Goal: Task Accomplishment & Management: Manage account settings

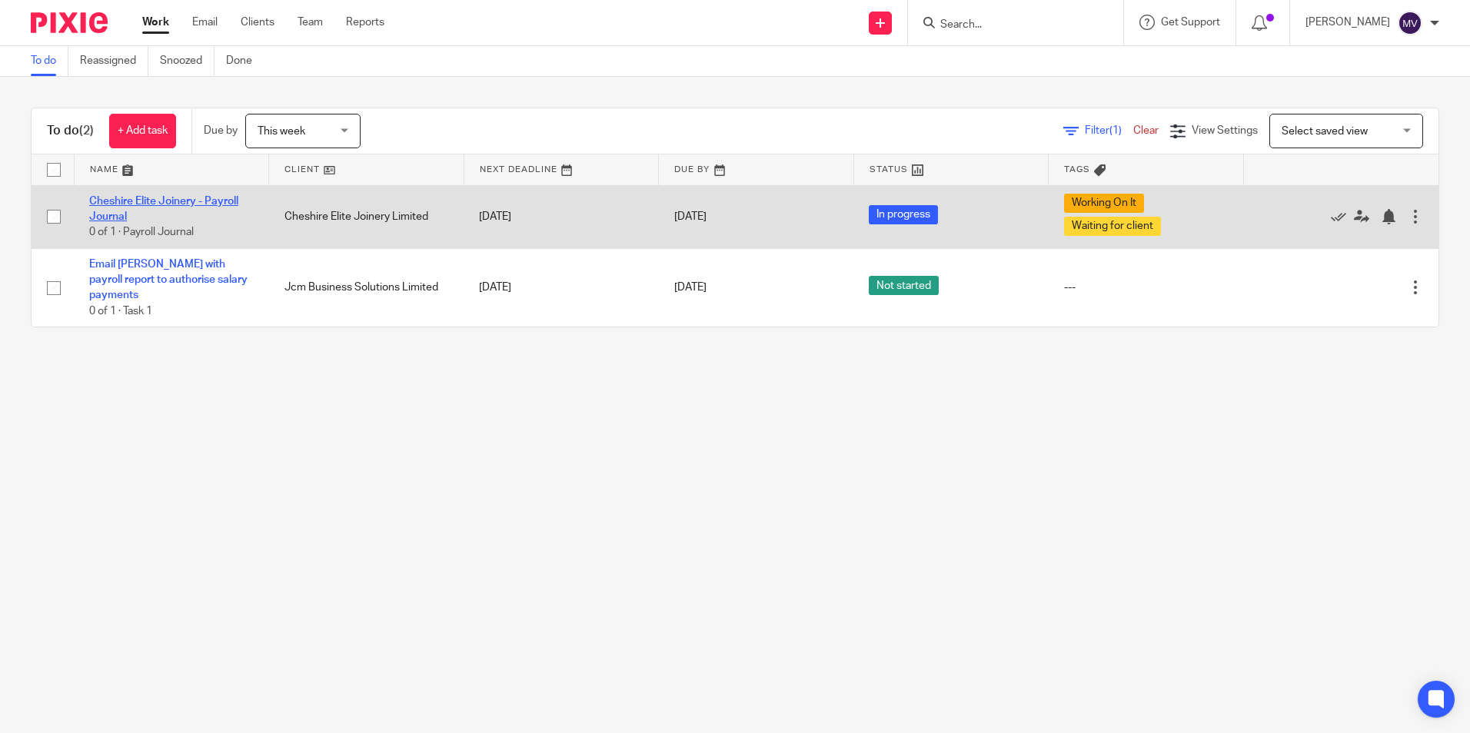
click at [138, 202] on link "Cheshire Elite Joinery - Payroll Journal" at bounding box center [163, 209] width 149 height 26
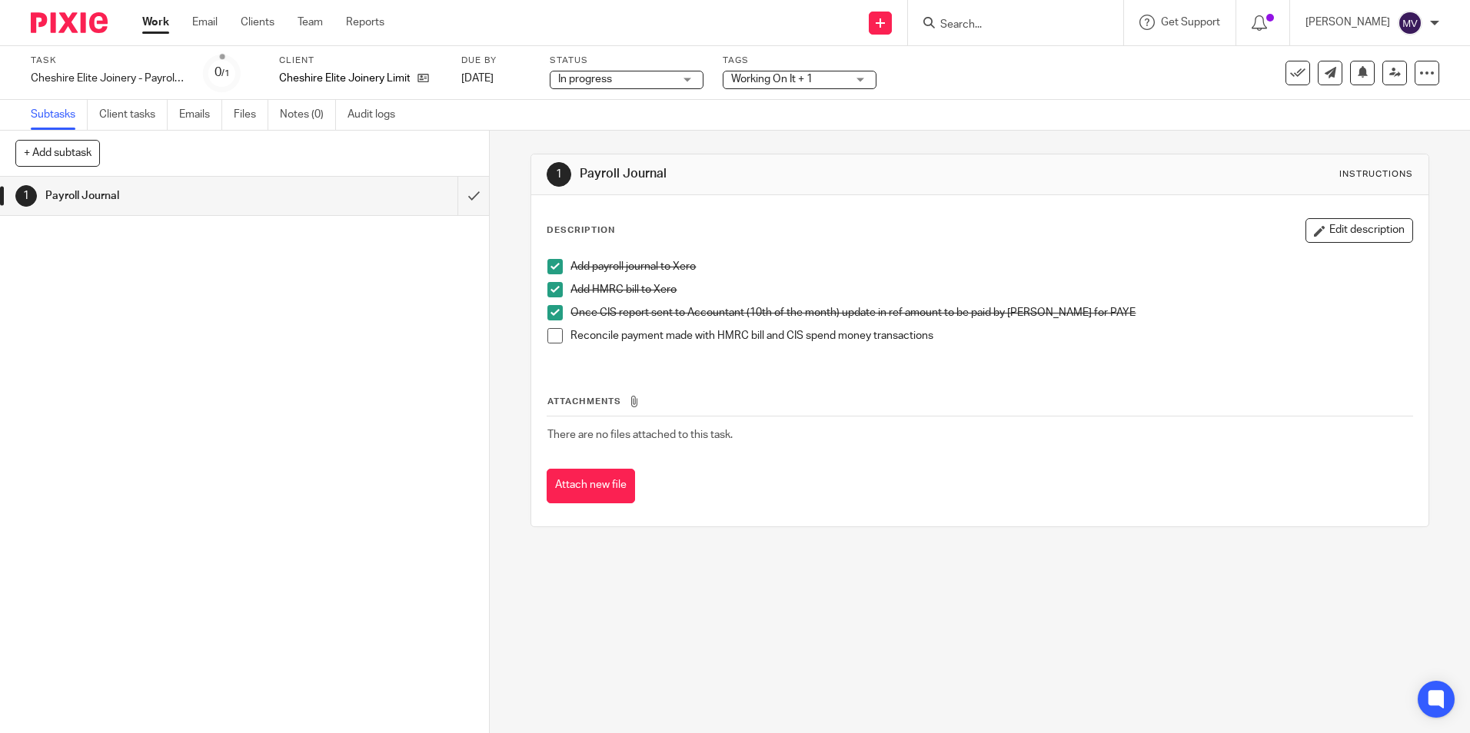
click at [803, 79] on span "Working On It + 1" at bounding box center [771, 79] width 81 height 11
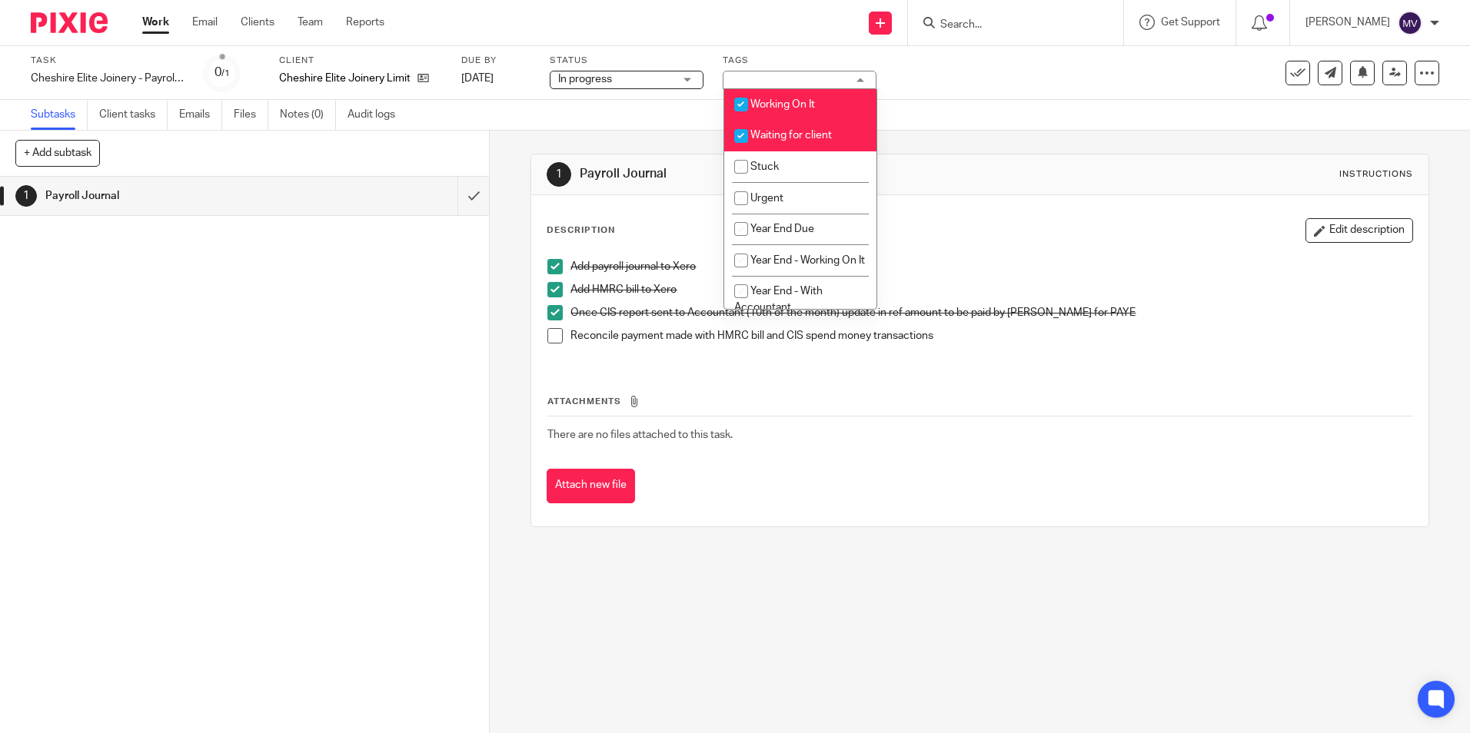
click at [774, 132] on span "Waiting for client" at bounding box center [790, 135] width 81 height 11
checkbox input "false"
click at [638, 79] on span "In progress" at bounding box center [615, 79] width 115 height 16
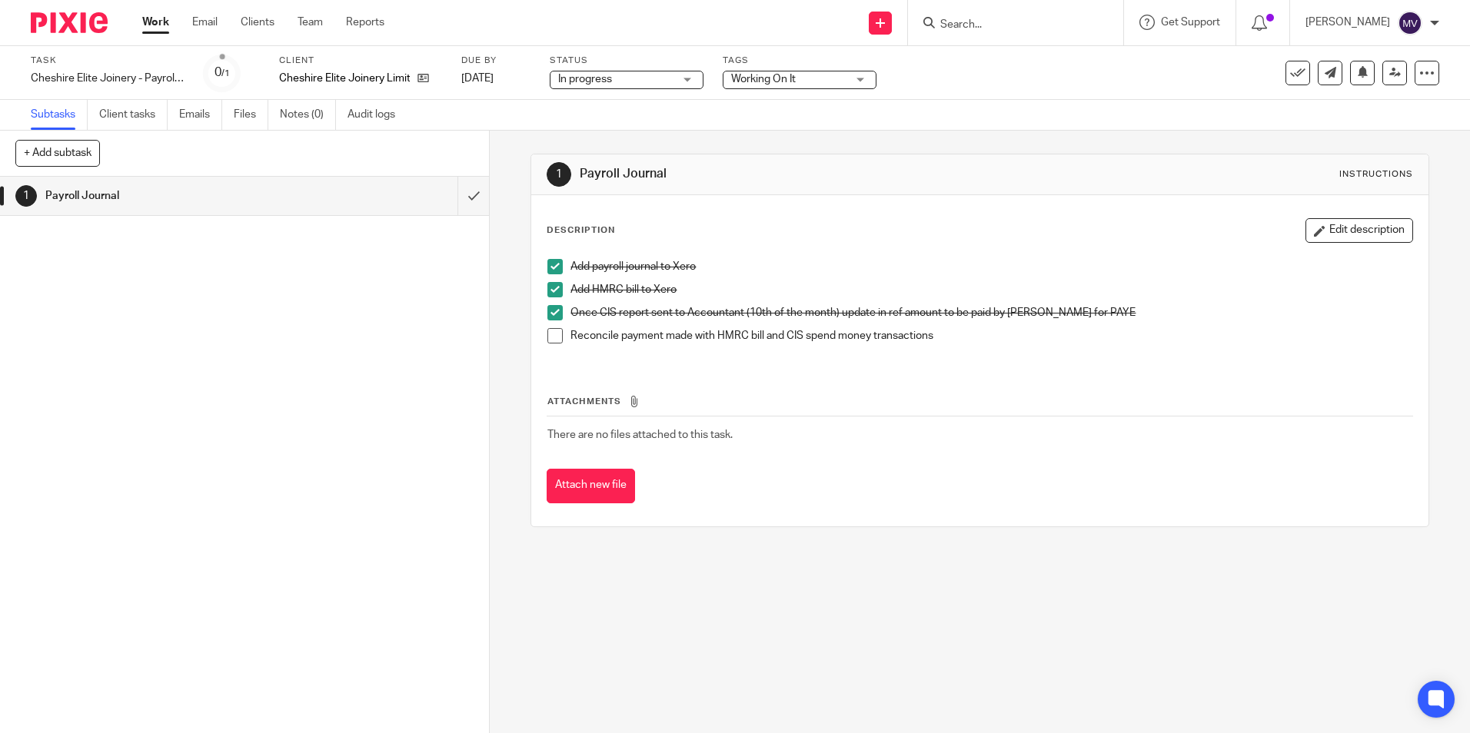
click at [762, 75] on span "Working On It" at bounding box center [763, 79] width 65 height 11
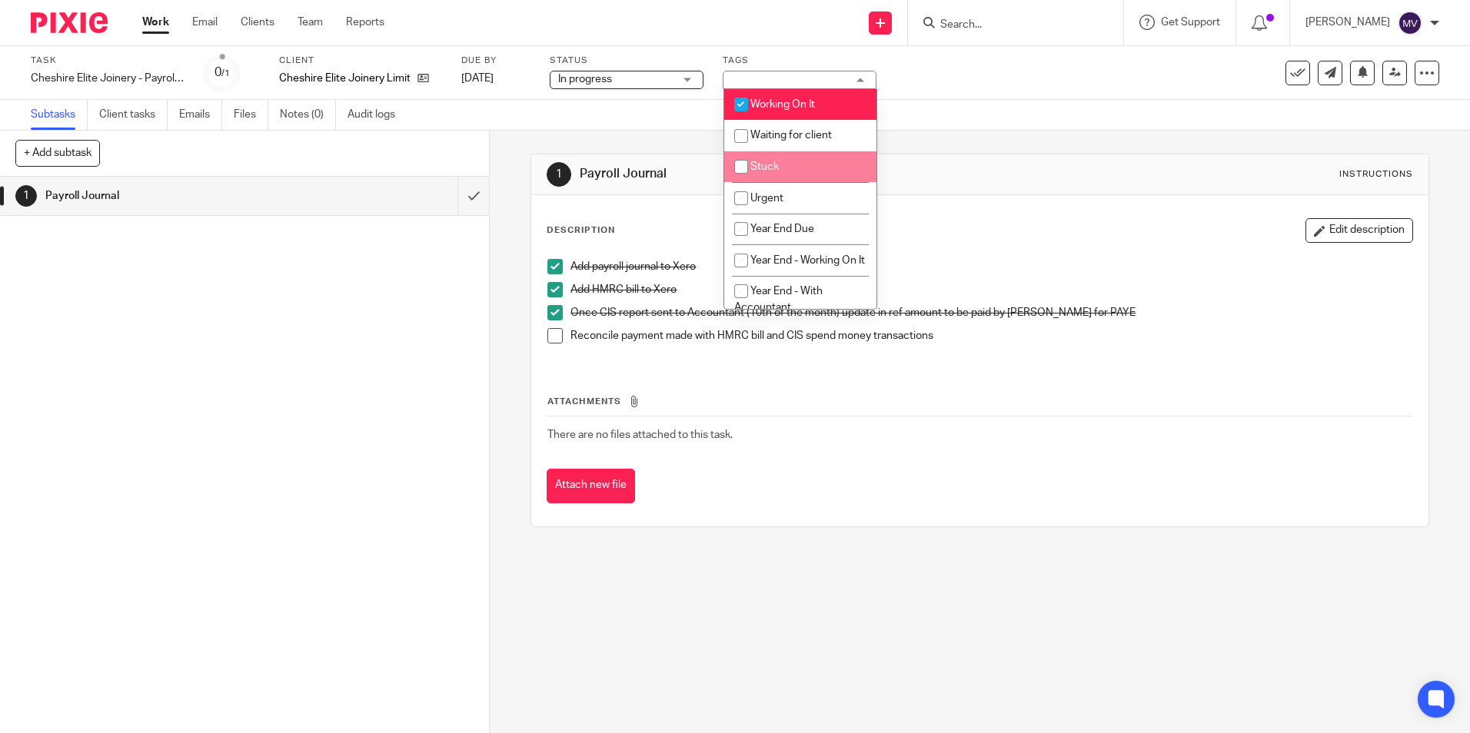
click at [774, 166] on span "Stuck" at bounding box center [764, 166] width 28 height 11
checkbox input "true"
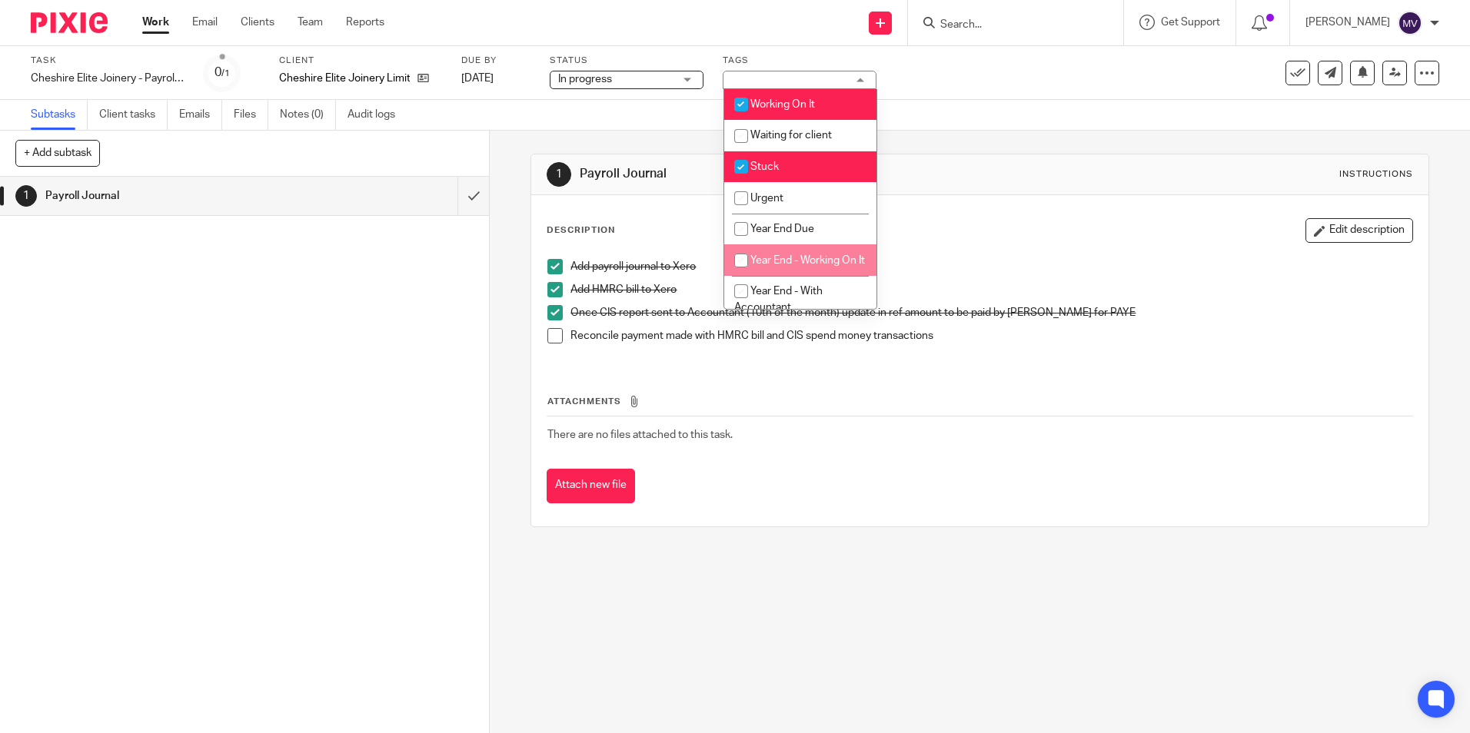
click at [780, 554] on div "1 Payroll Journal Instructions Description Edit description Add payroll journal…" at bounding box center [980, 432] width 980 height 603
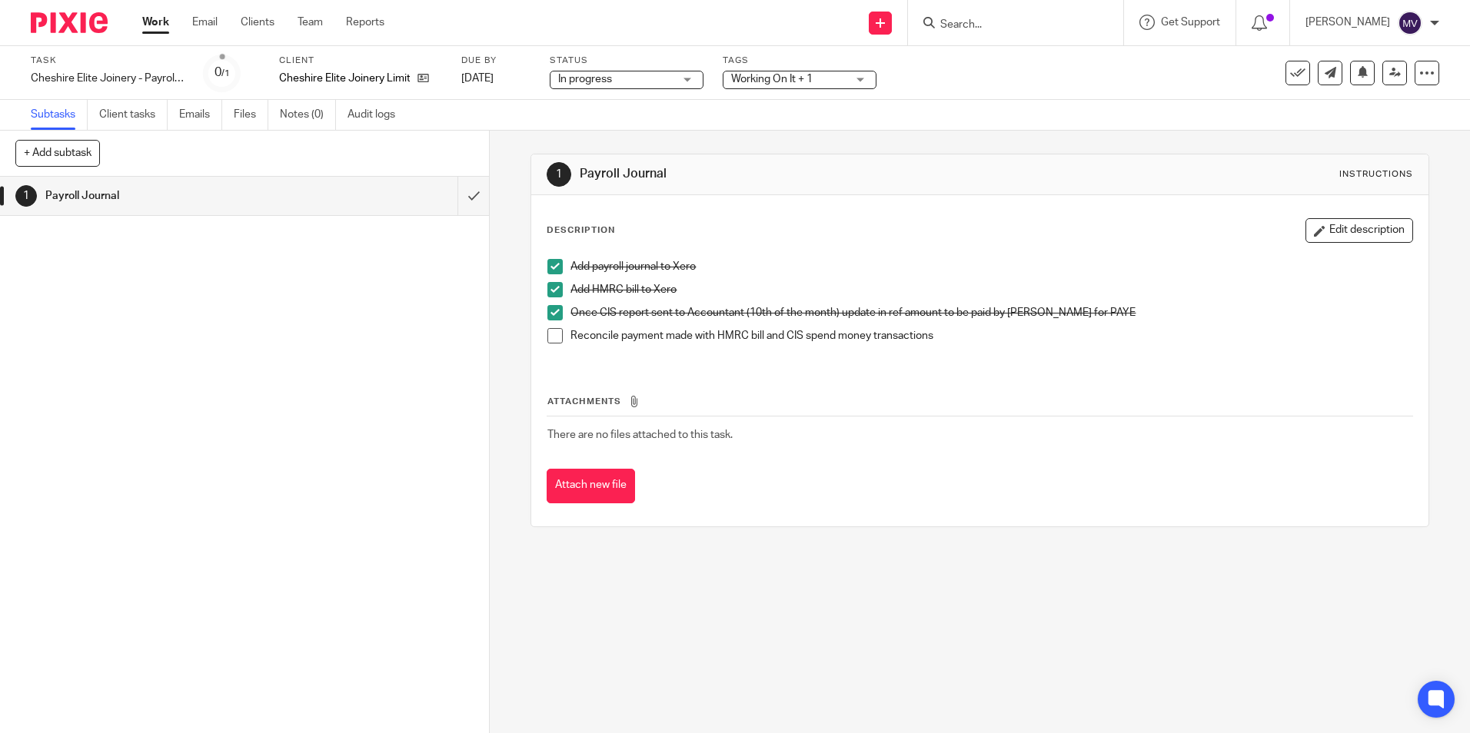
click at [152, 17] on link "Work" at bounding box center [155, 22] width 27 height 15
